Goal: Task Accomplishment & Management: Manage account settings

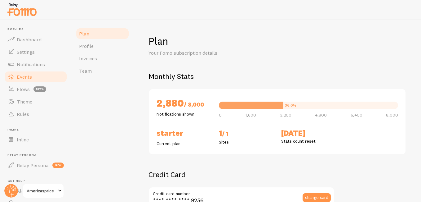
click at [32, 80] on link "Events" at bounding box center [36, 76] width 64 height 12
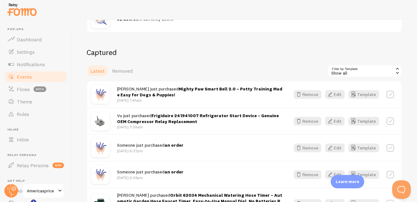
scroll to position [132, 0]
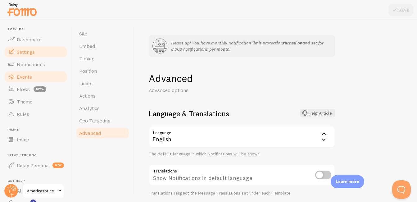
click at [23, 82] on link "Events" at bounding box center [36, 76] width 64 height 12
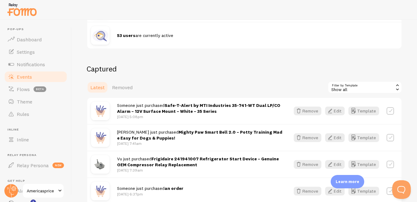
scroll to position [128, 0]
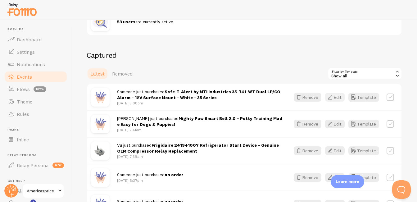
click at [301, 98] on icon "button" at bounding box center [329, 96] width 7 height 7
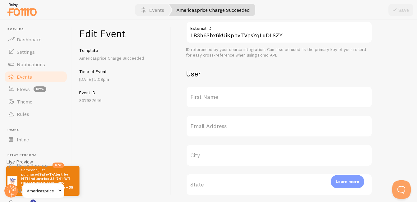
scroll to position [199, 0]
click at [245, 101] on label "First Name" at bounding box center [279, 96] width 186 height 22
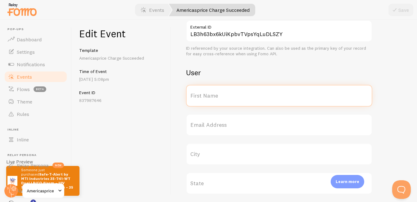
click at [245, 101] on input "First Name" at bounding box center [279, 96] width 186 height 22
type input "[PERSON_NAME]"
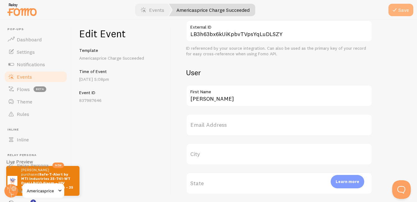
click at [301, 15] on button "Save" at bounding box center [400, 10] width 25 height 12
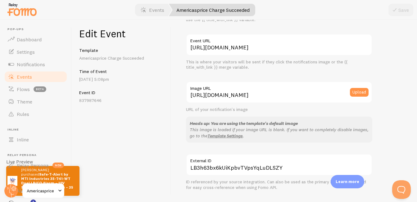
scroll to position [0, 0]
